Goal: Information Seeking & Learning: Compare options

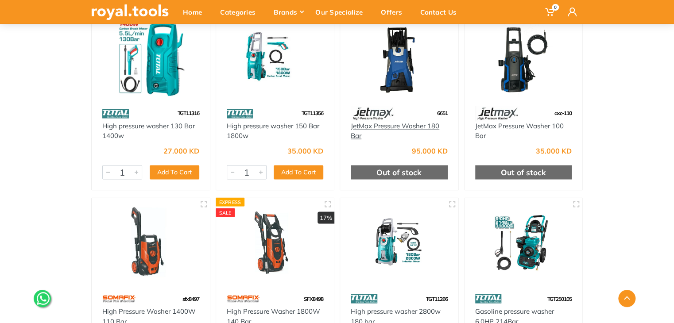
scroll to position [664, 0]
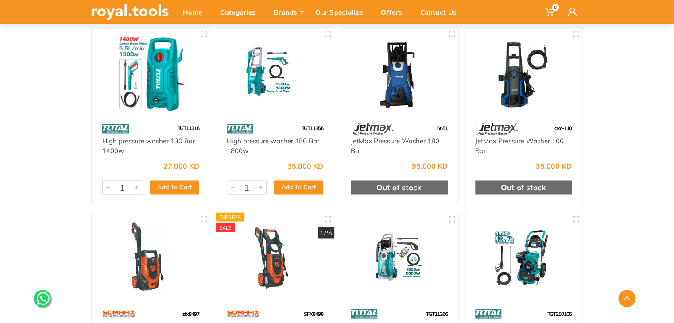
click at [401, 100] on img at bounding box center [399, 73] width 102 height 77
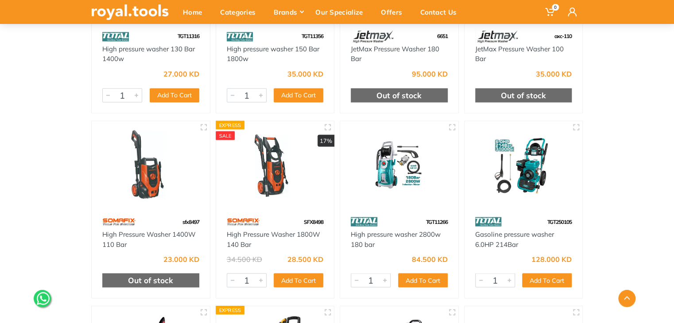
scroll to position [758, 0]
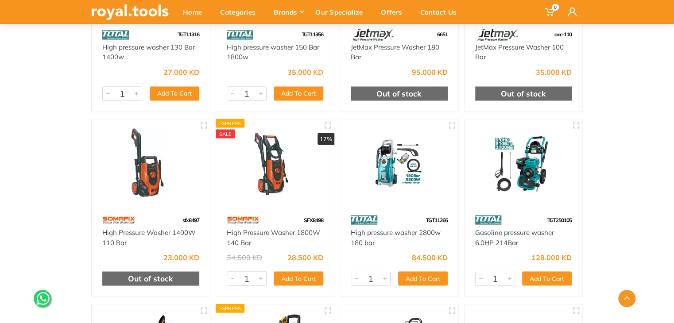
click at [398, 177] on img at bounding box center [399, 165] width 102 height 77
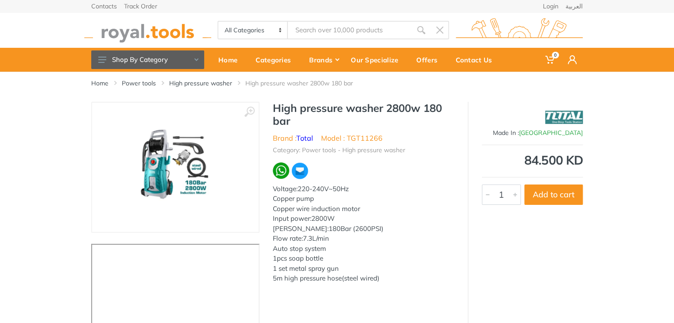
scroll to position [44, 0]
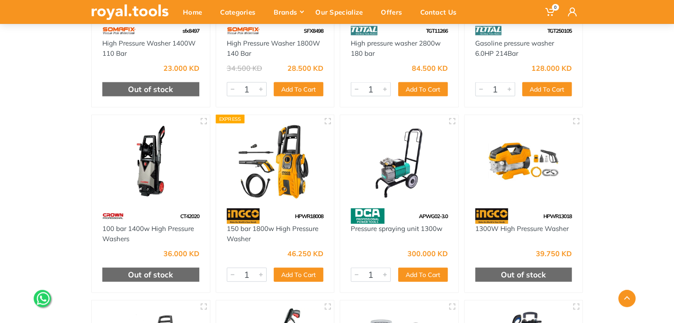
scroll to position [974, 0]
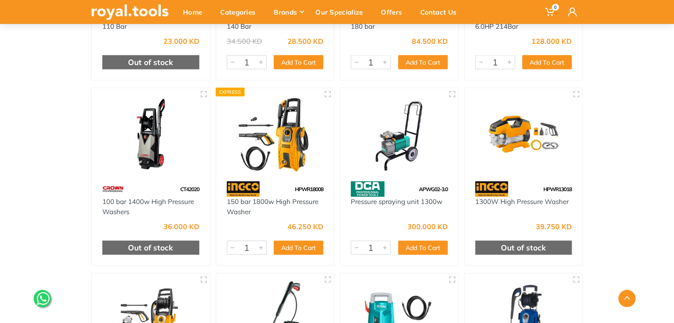
click at [414, 129] on img at bounding box center [399, 134] width 102 height 77
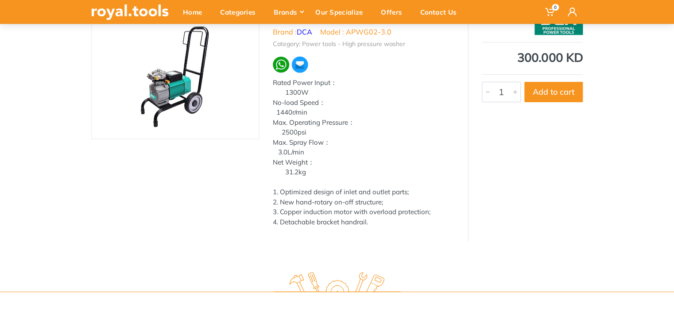
scroll to position [89, 0]
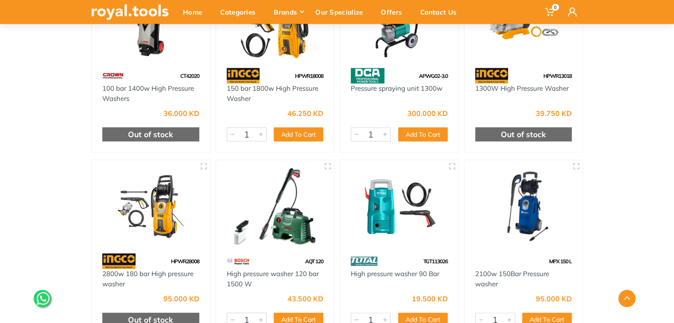
scroll to position [1195, 0]
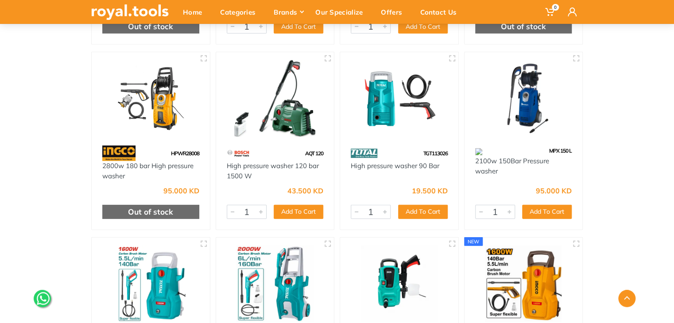
click at [161, 121] on img at bounding box center [151, 98] width 102 height 77
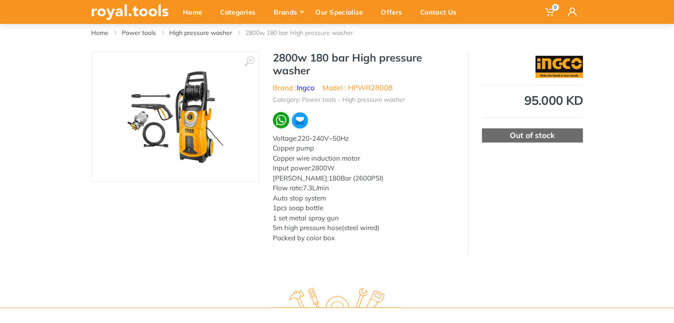
scroll to position [133, 0]
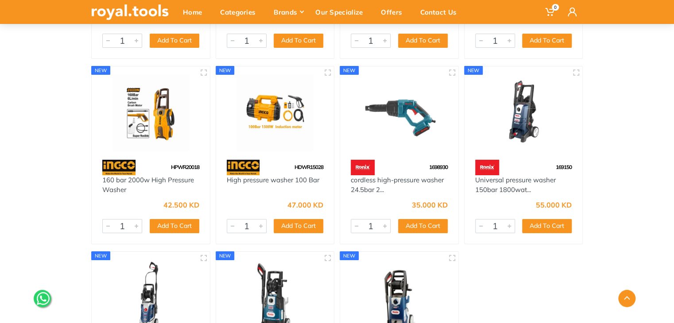
scroll to position [1643, 0]
